Goal: Navigation & Orientation: Find specific page/section

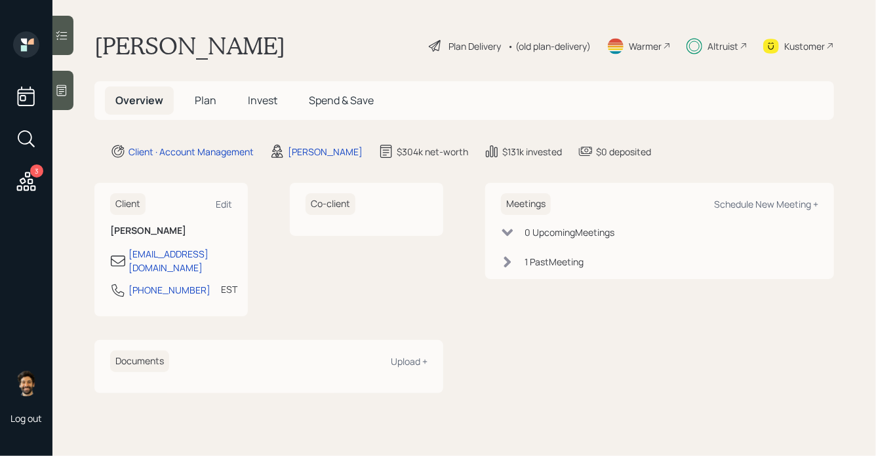
click at [719, 52] on div "Altruist" at bounding box center [723, 46] width 31 height 14
click at [710, 44] on div "Altruist" at bounding box center [723, 46] width 31 height 14
